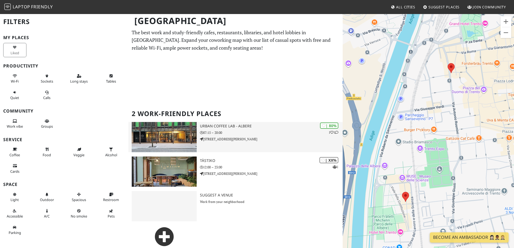
click at [179, 97] on div "The best work and study-friendly cafes, restaurants, libraries, and hotel lobbi…" at bounding box center [235, 158] width 214 height 258
click at [177, 126] on img at bounding box center [164, 137] width 65 height 30
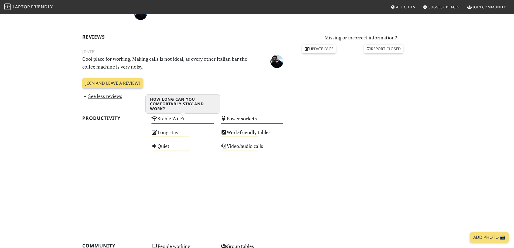
scroll to position [235, 0]
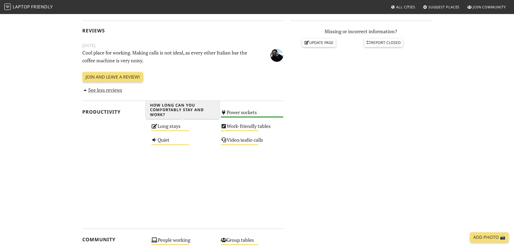
click at [166, 127] on div "Long stays Medium" at bounding box center [182, 129] width 69 height 14
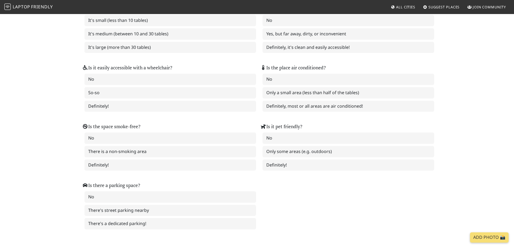
scroll to position [629, 0]
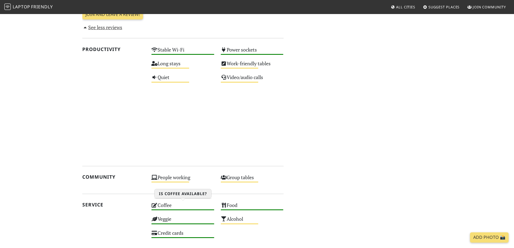
scroll to position [299, 0]
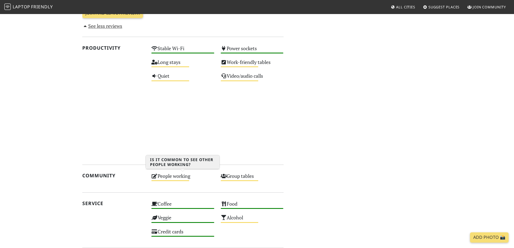
click at [170, 176] on div "People working Medium" at bounding box center [182, 178] width 69 height 14
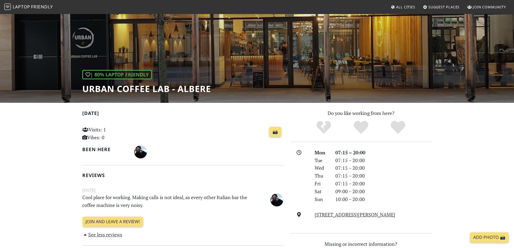
scroll to position [0, 0]
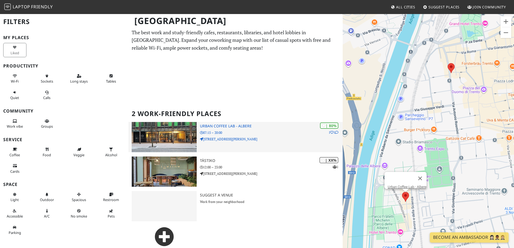
scroll to position [39, 0]
